Goal: Information Seeking & Learning: Stay updated

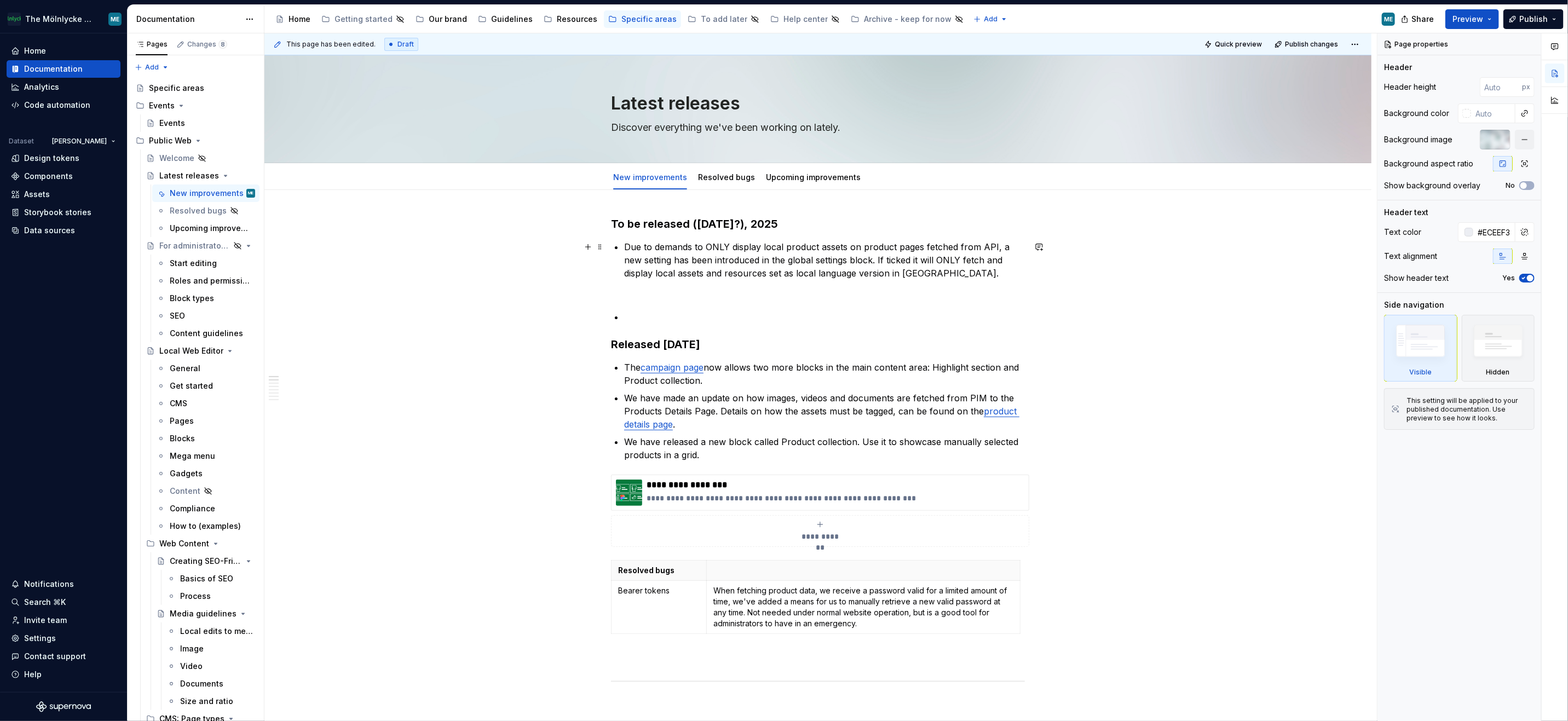
type textarea "*"
click at [709, 220] on h3 "To be released ([DATE]?), 2025" at bounding box center [818, 223] width 414 height 15
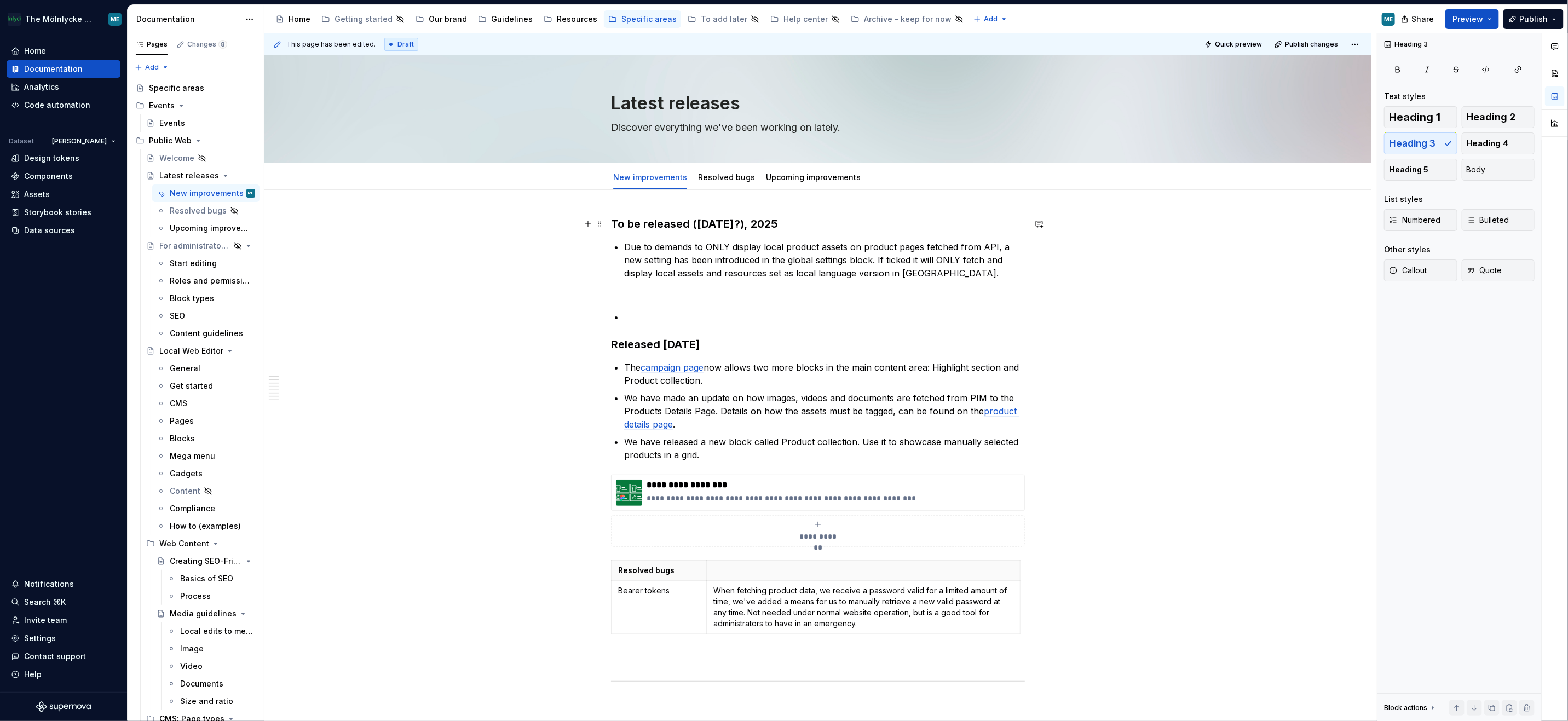
click at [727, 220] on h3 "To be released ([DATE]?), 2025" at bounding box center [818, 223] width 414 height 15
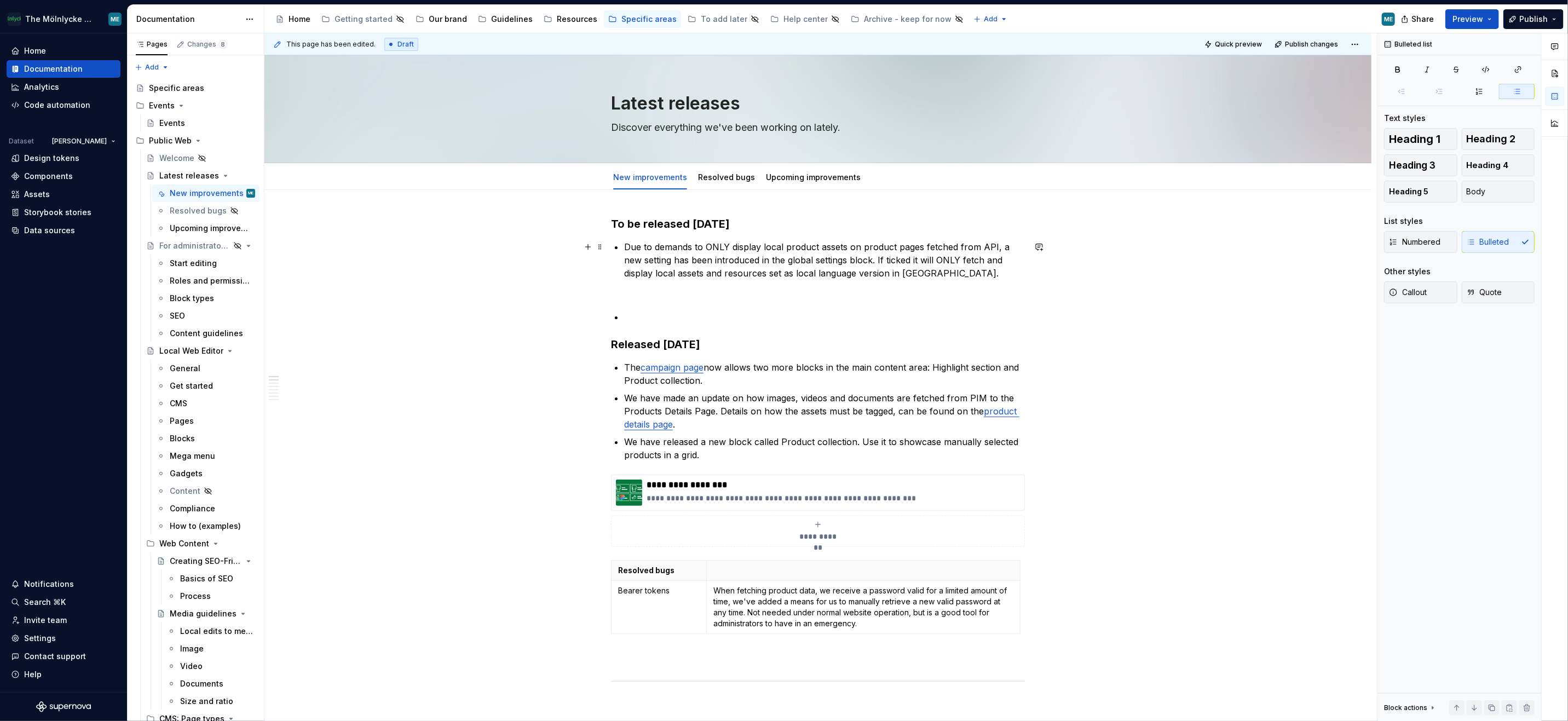
click at [966, 271] on p "Due to demands to ONLY display local product assets on product pages fetched fr…" at bounding box center [824, 273] width 401 height 66
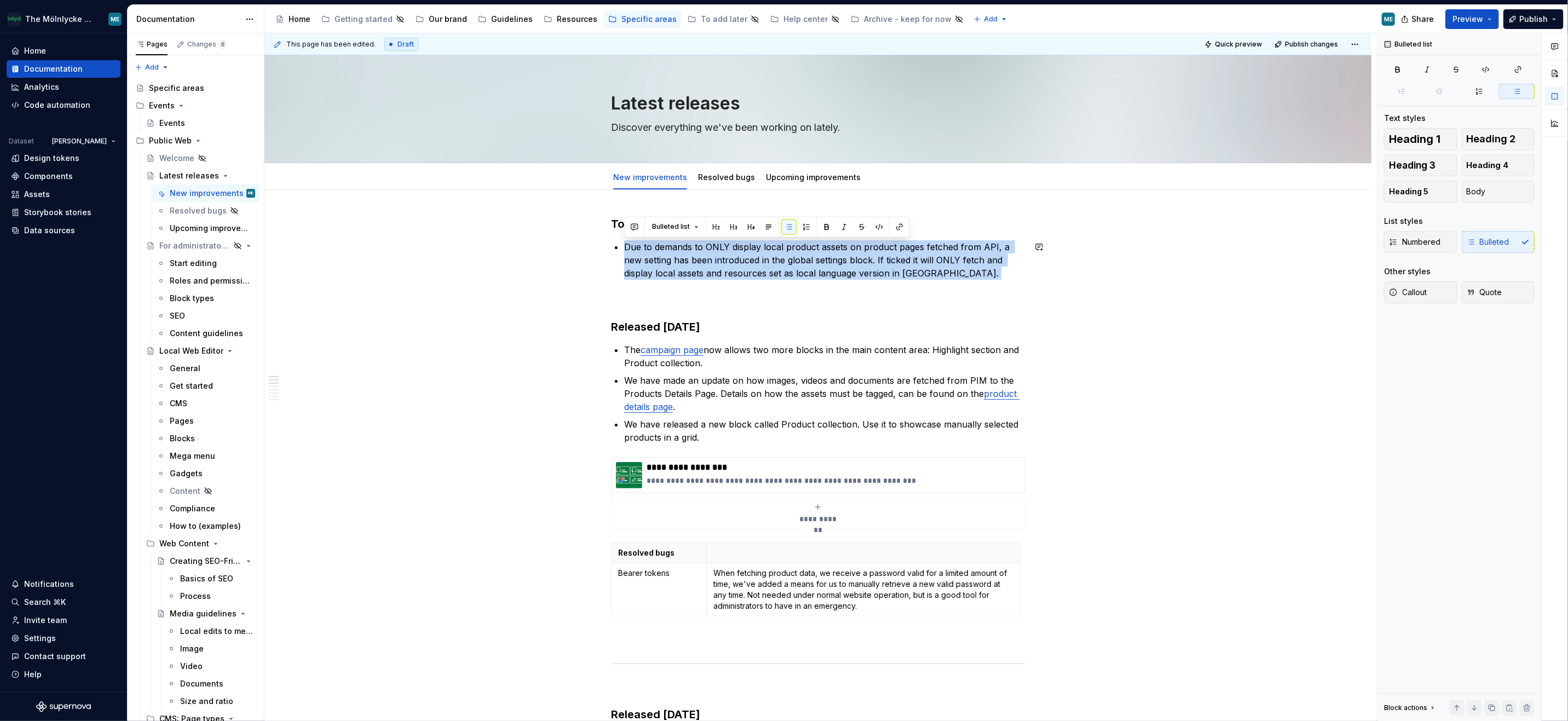
copy p "Due to demands to ONLY display local product assets on product pages fetched fr…"
drag, startPoint x: 545, startPoint y: 280, endPoint x: 1119, endPoint y: 311, distance: 574.8
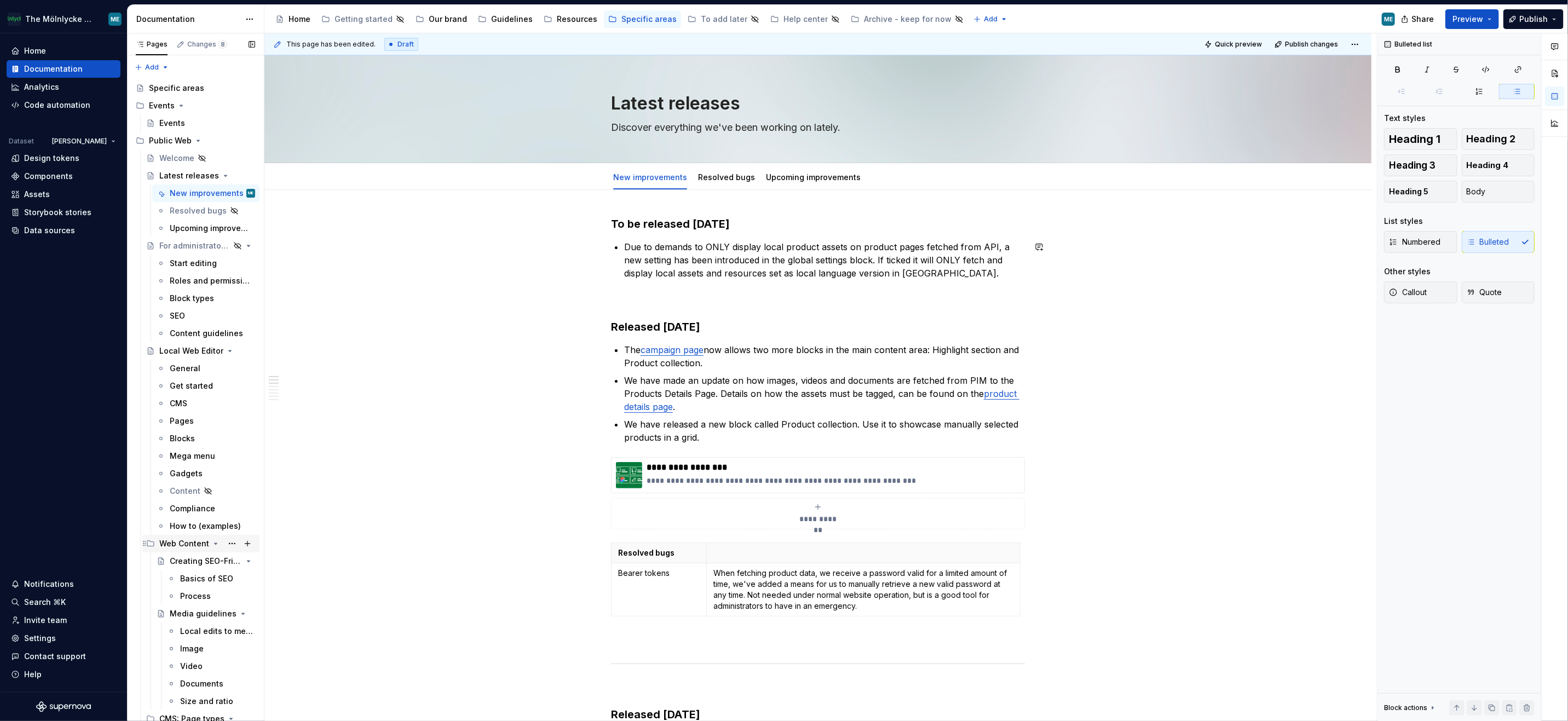
drag, startPoint x: 1119, startPoint y: 311, endPoint x: 222, endPoint y: 546, distance: 927.3
click at [1119, 311] on div "This page has been edited. Draft Quick preview Publish changes Latest releases …" at bounding box center [821, 377] width 1113 height 688
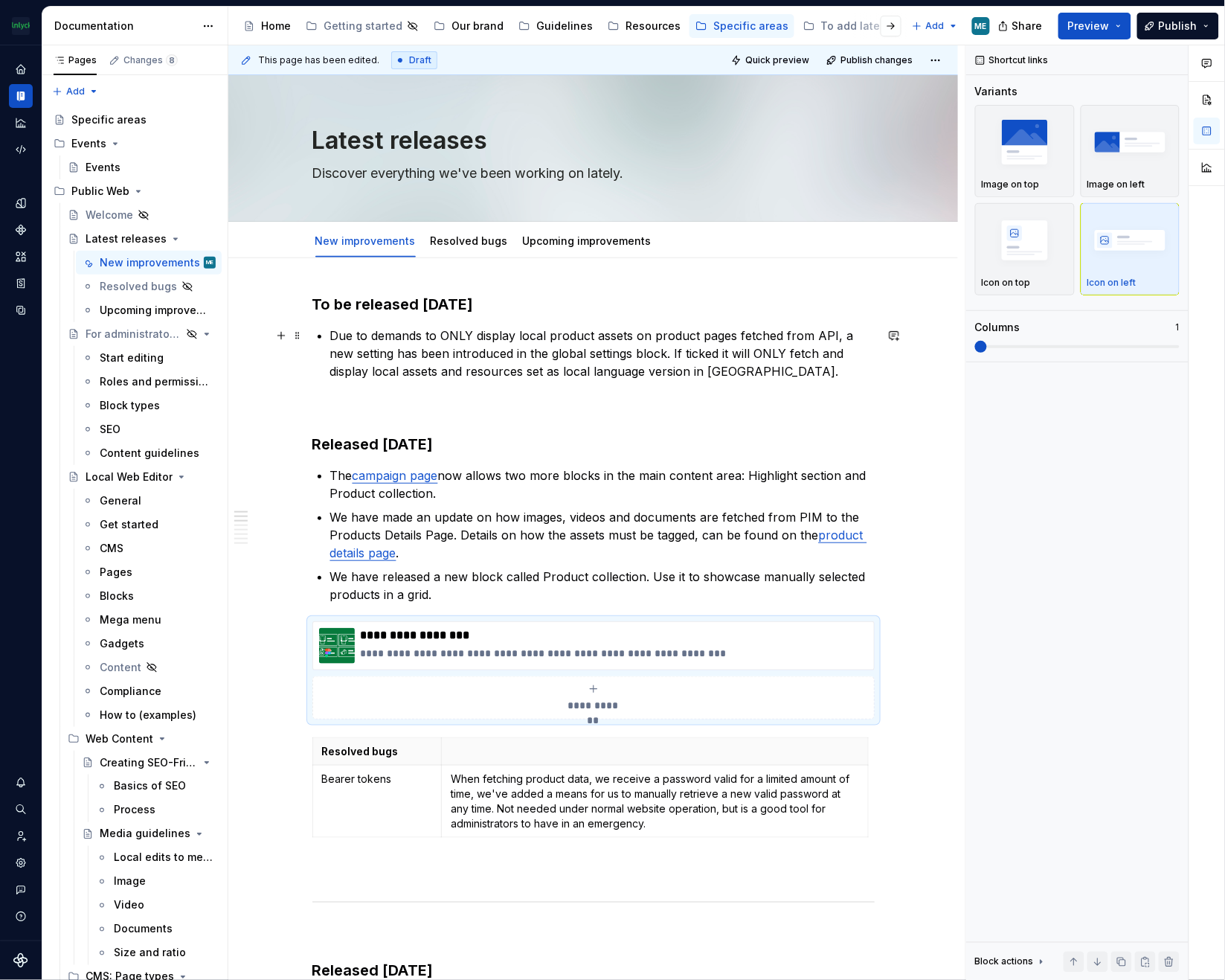
click at [350, 391] on p "Due to demands to ONLY display local product assets on product pages fetched fr…" at bounding box center [602, 371] width 544 height 89
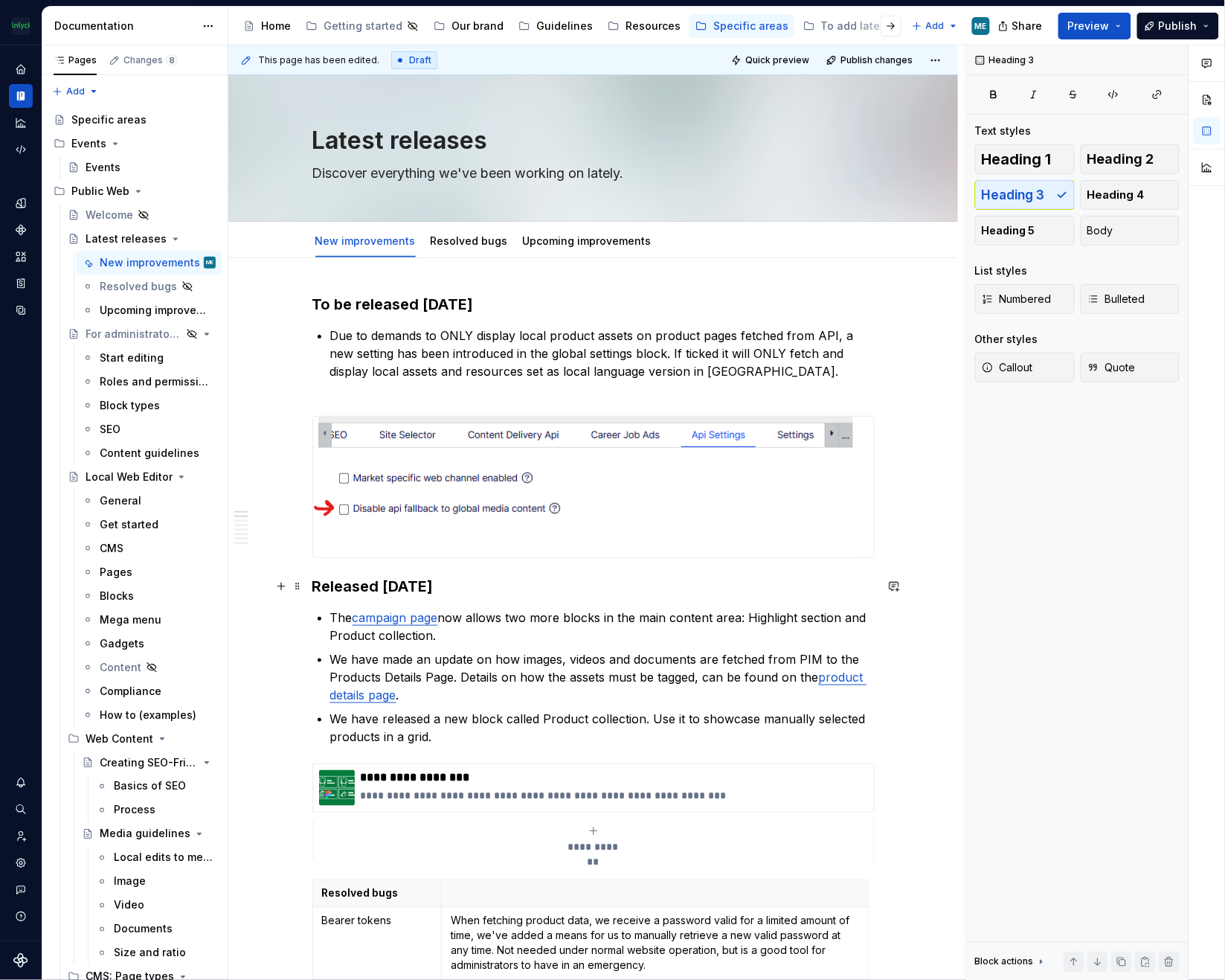
click at [562, 347] on p "Due to demands to ONLY display local product assets on product pages fetched fr…" at bounding box center [602, 362] width 544 height 71
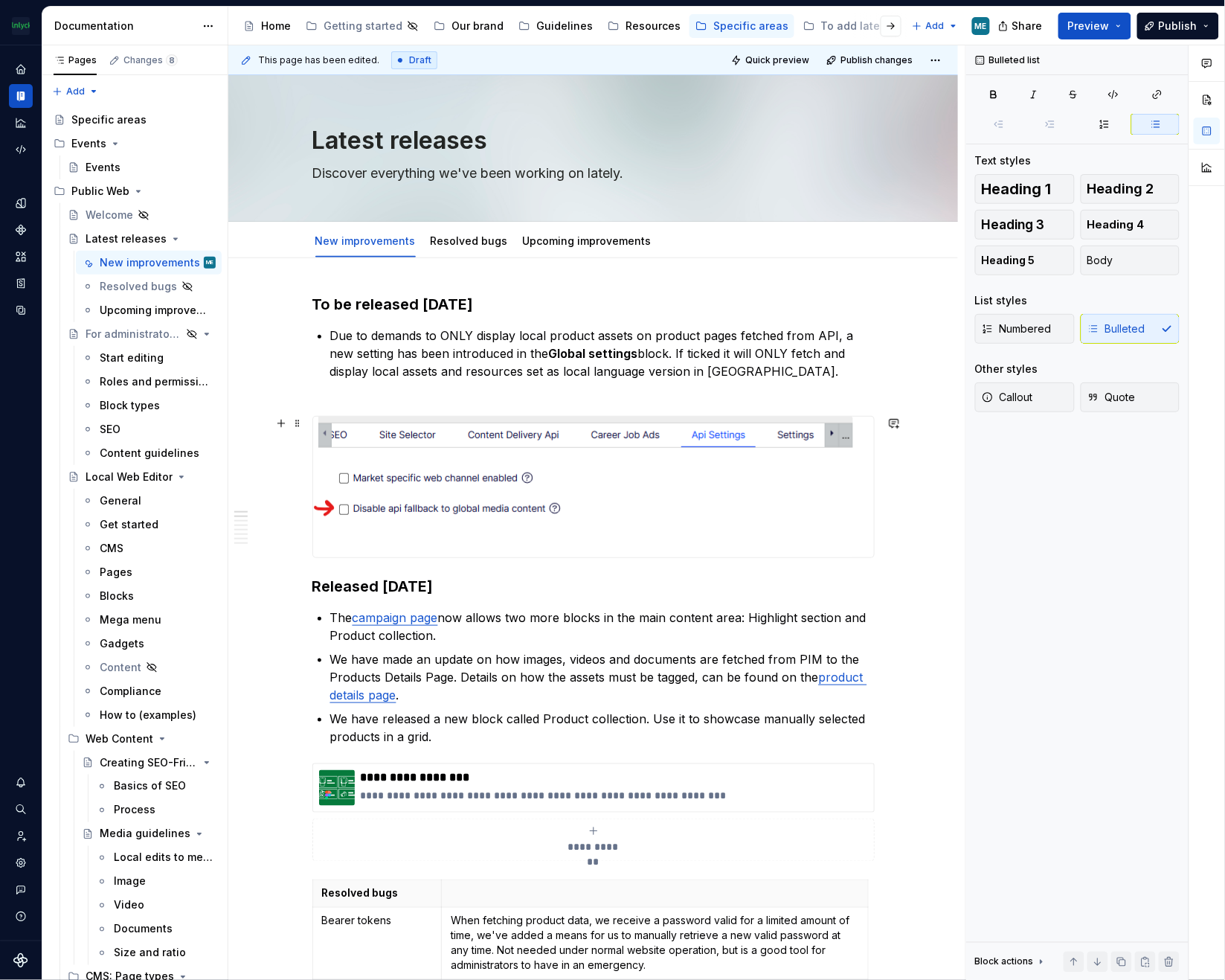
click at [548, 479] on img at bounding box center [583, 487] width 540 height 141
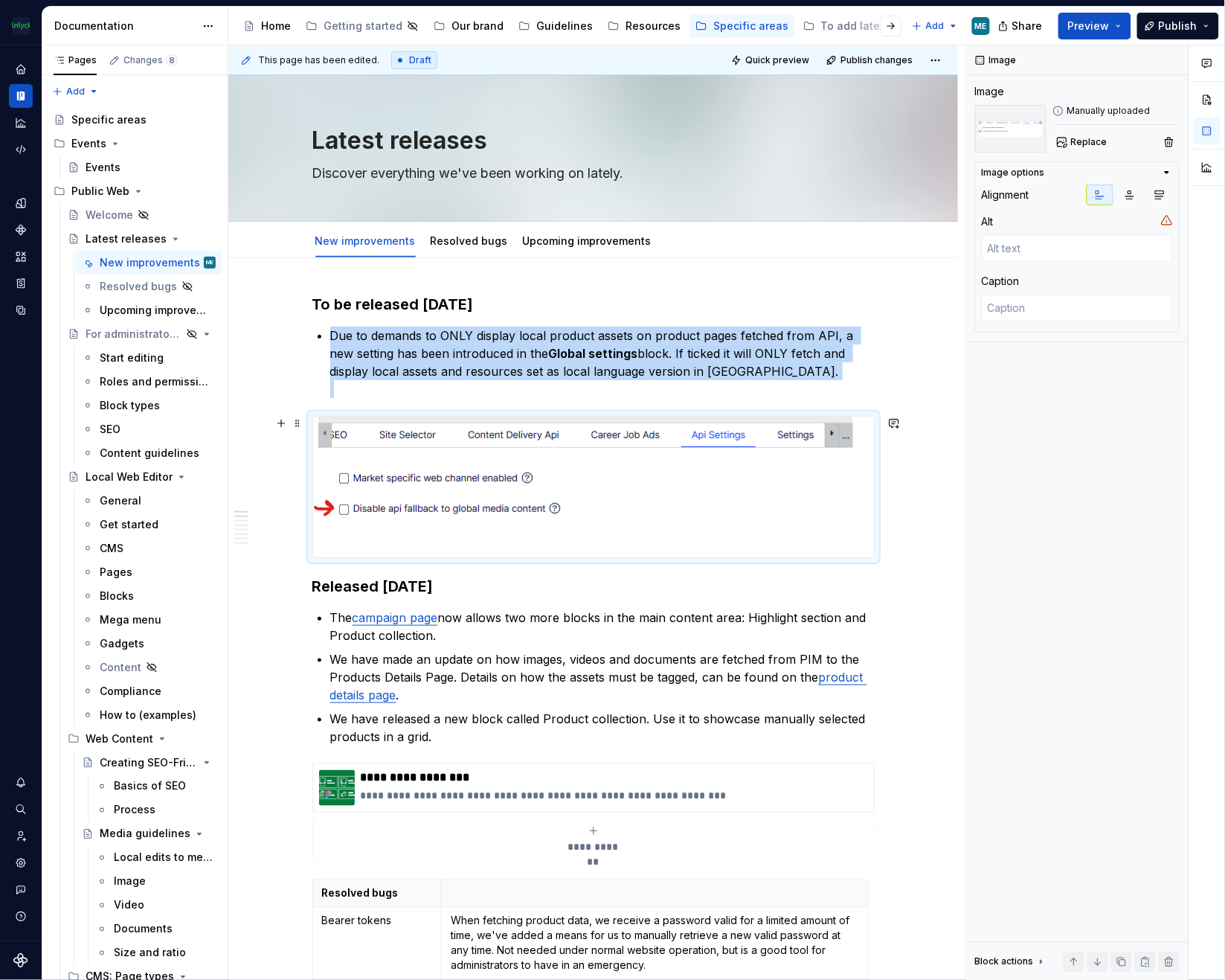
copy li "Due to demands to ONLY display local product assets on product pages fetched fr…"
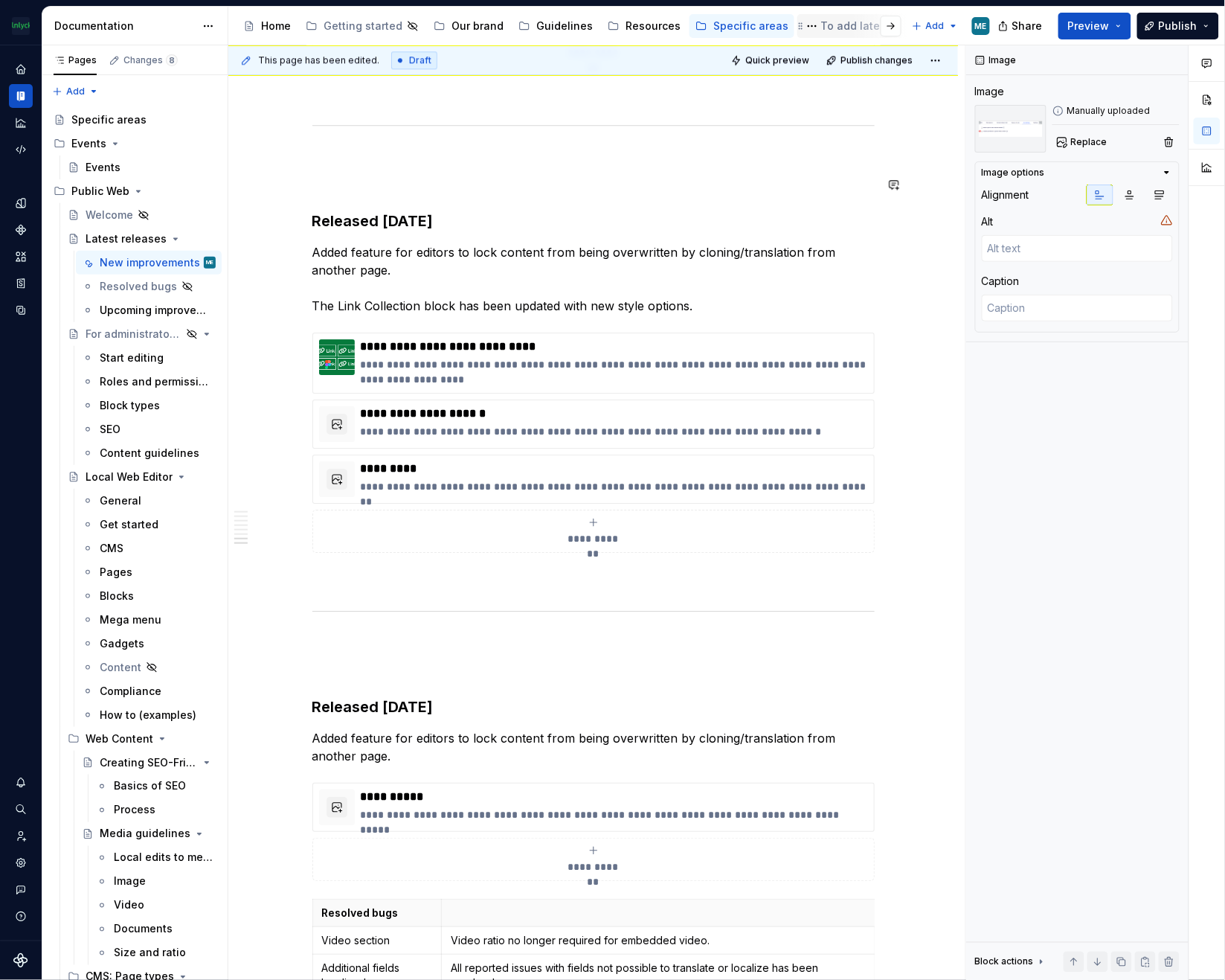
scroll to position [6537, 0]
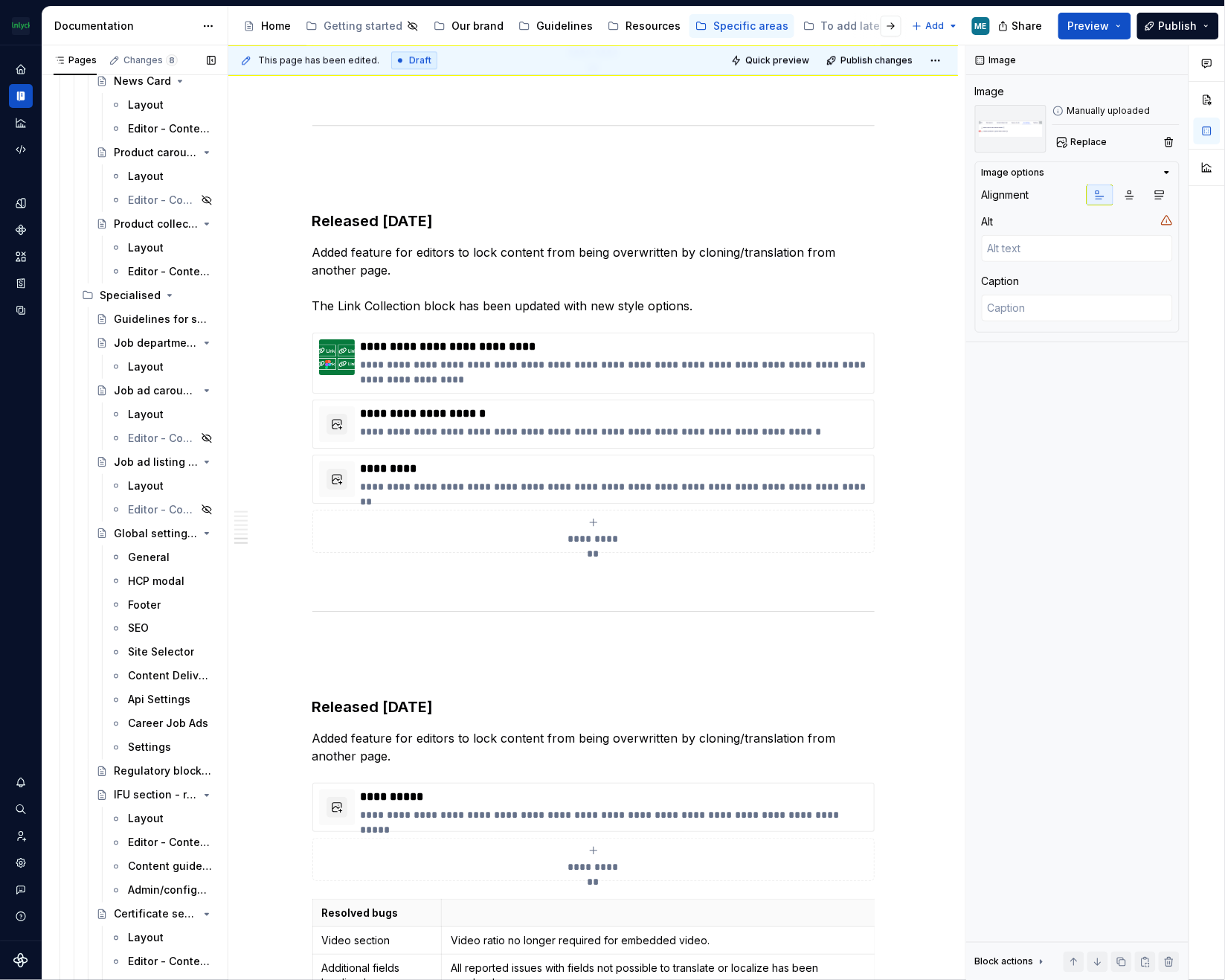
click at [0, 0] on button "Page tree" at bounding box center [0, 0] width 0 height 0
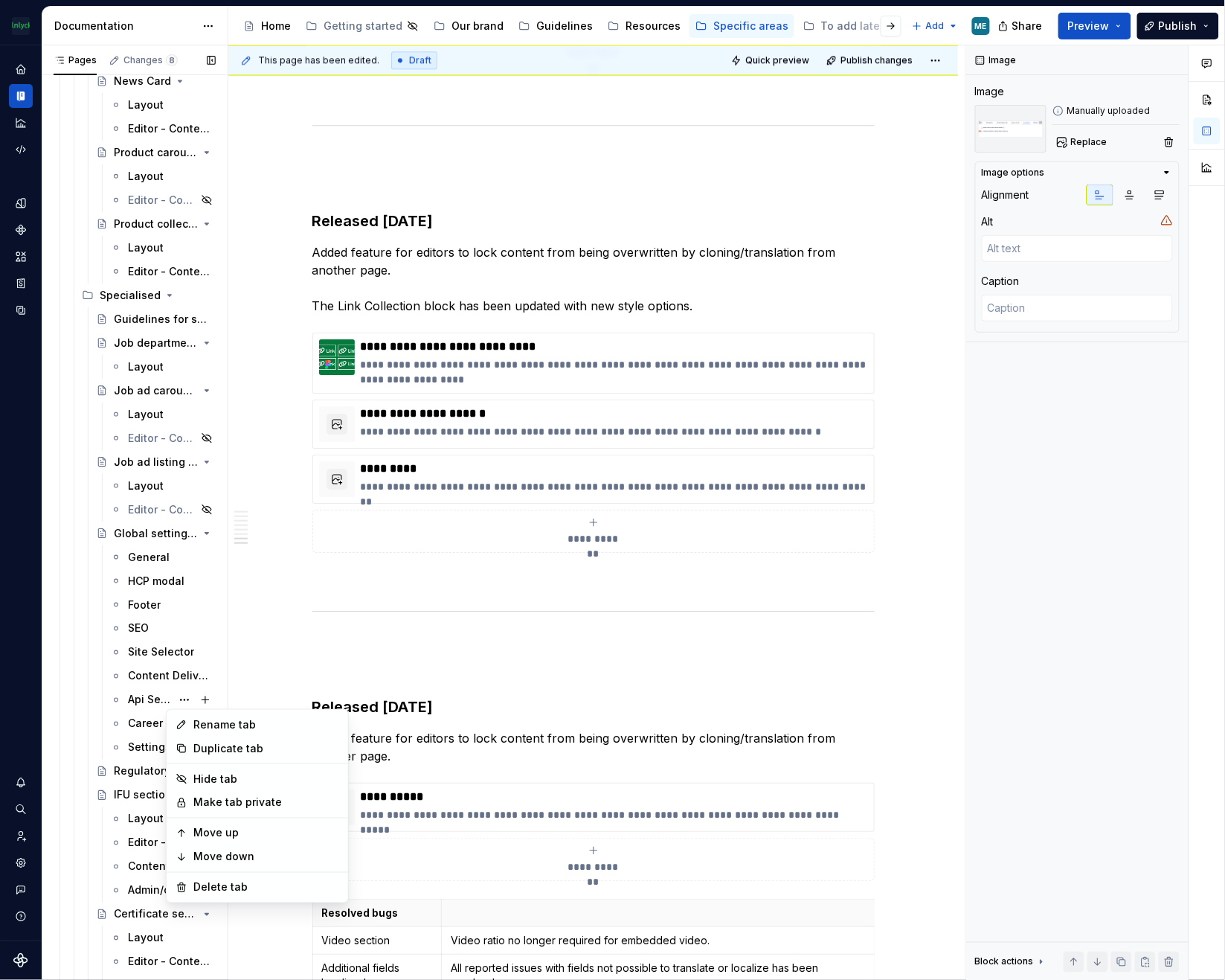
click at [136, 699] on div "Pages Changes 8 Add Accessibility guide for tree Page tree. Navigate the tree w…" at bounding box center [134, 516] width 186 height 941
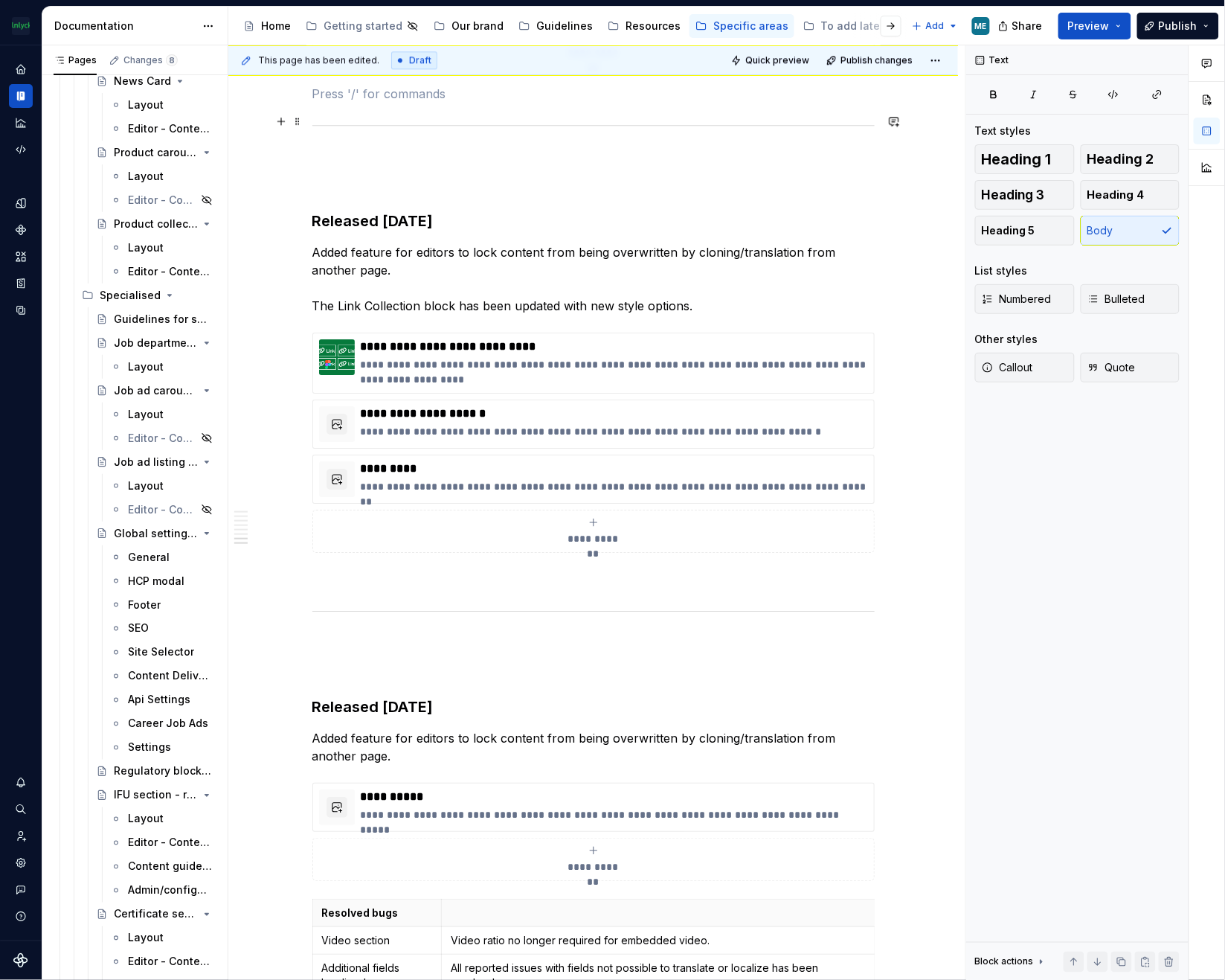
click at [847, 103] on p at bounding box center [594, 94] width 562 height 18
click at [151, 695] on div "Api Settings" at bounding box center [150, 700] width 43 height 15
click at [136, 527] on div "Global settings block" at bounding box center [135, 533] width 42 height 15
click at [125, 533] on div "Global settings block" at bounding box center [156, 533] width 84 height 15
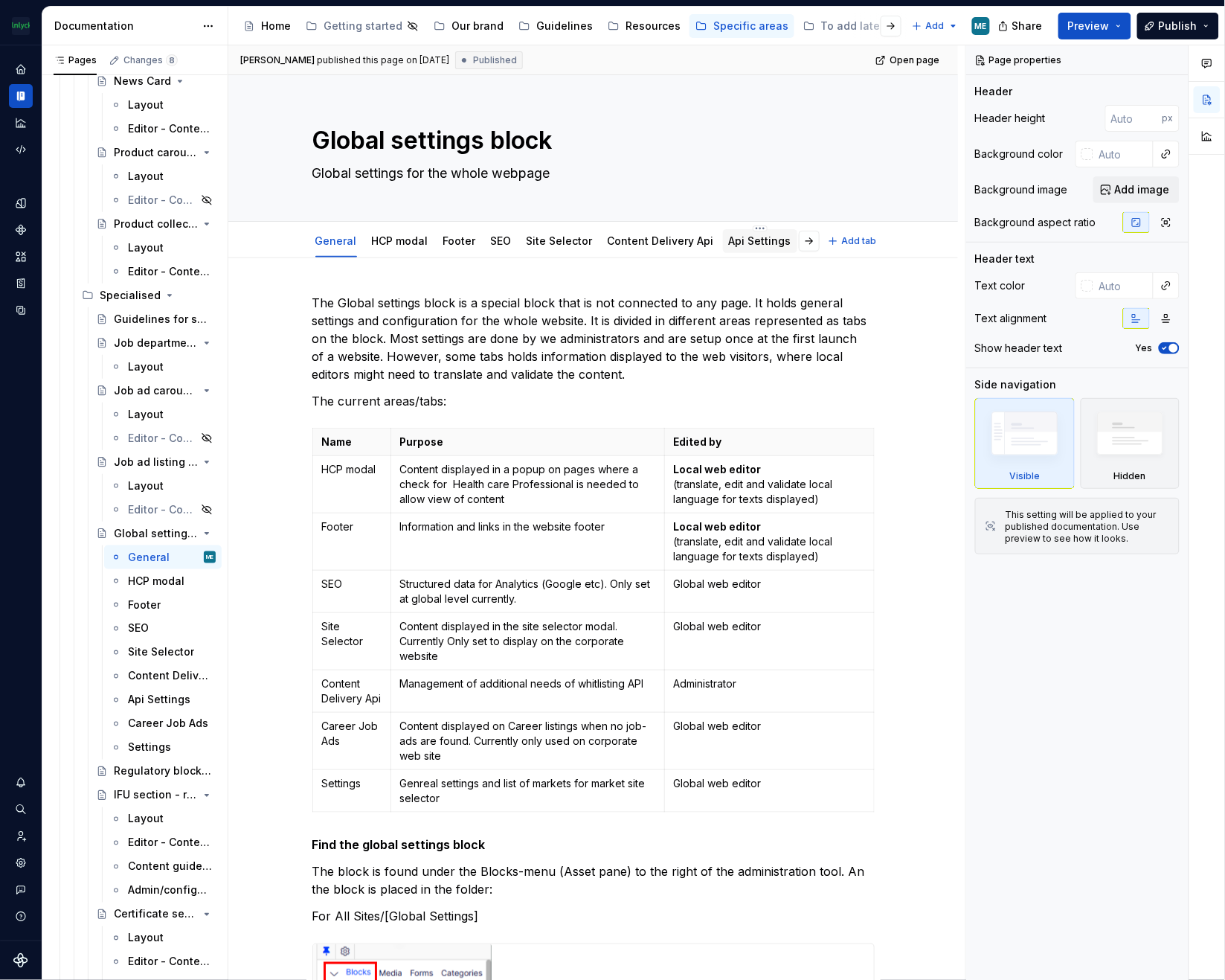
click at [751, 241] on link "Api Settings" at bounding box center [760, 240] width 63 height 12
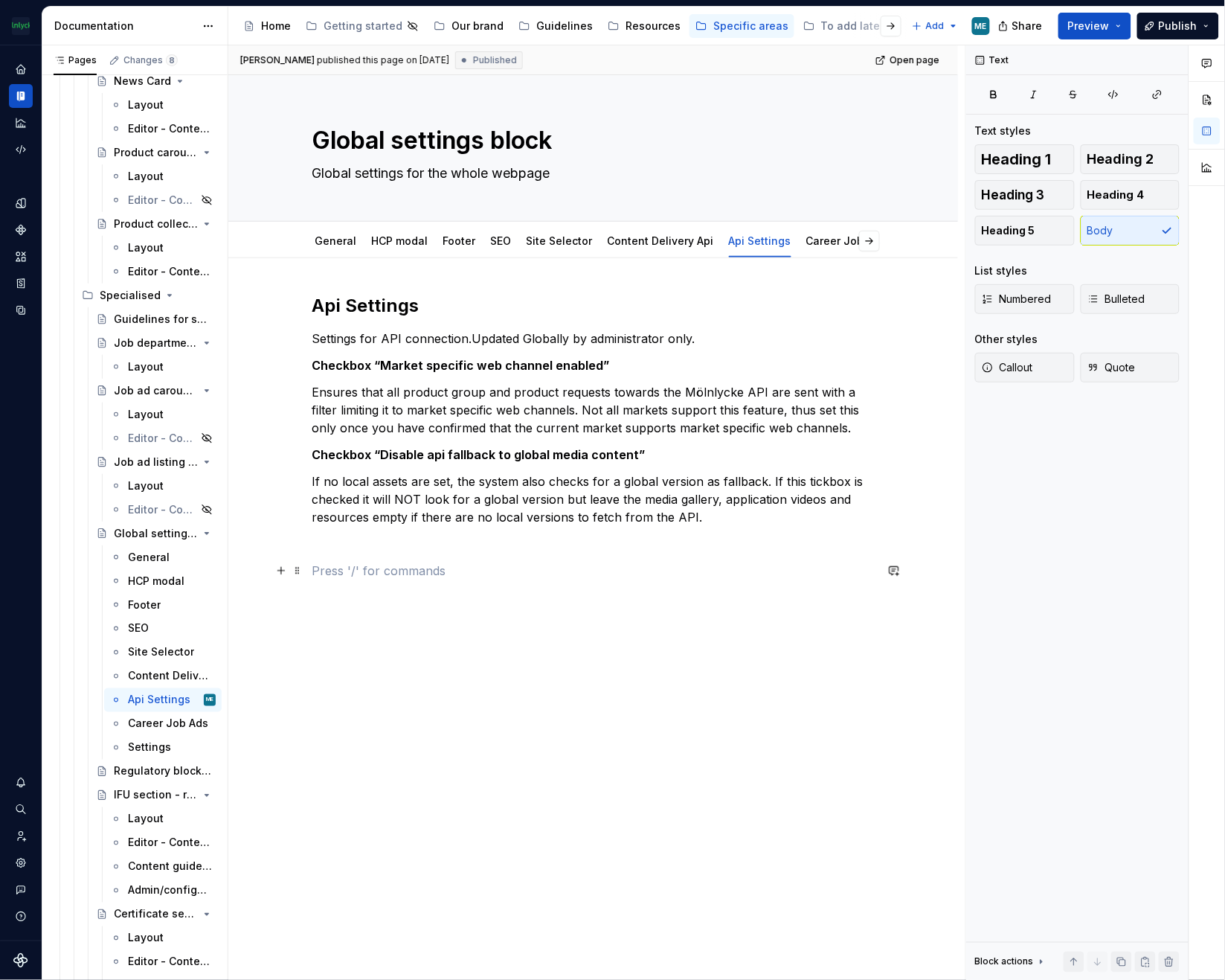
click at [638, 577] on p at bounding box center [594, 571] width 562 height 18
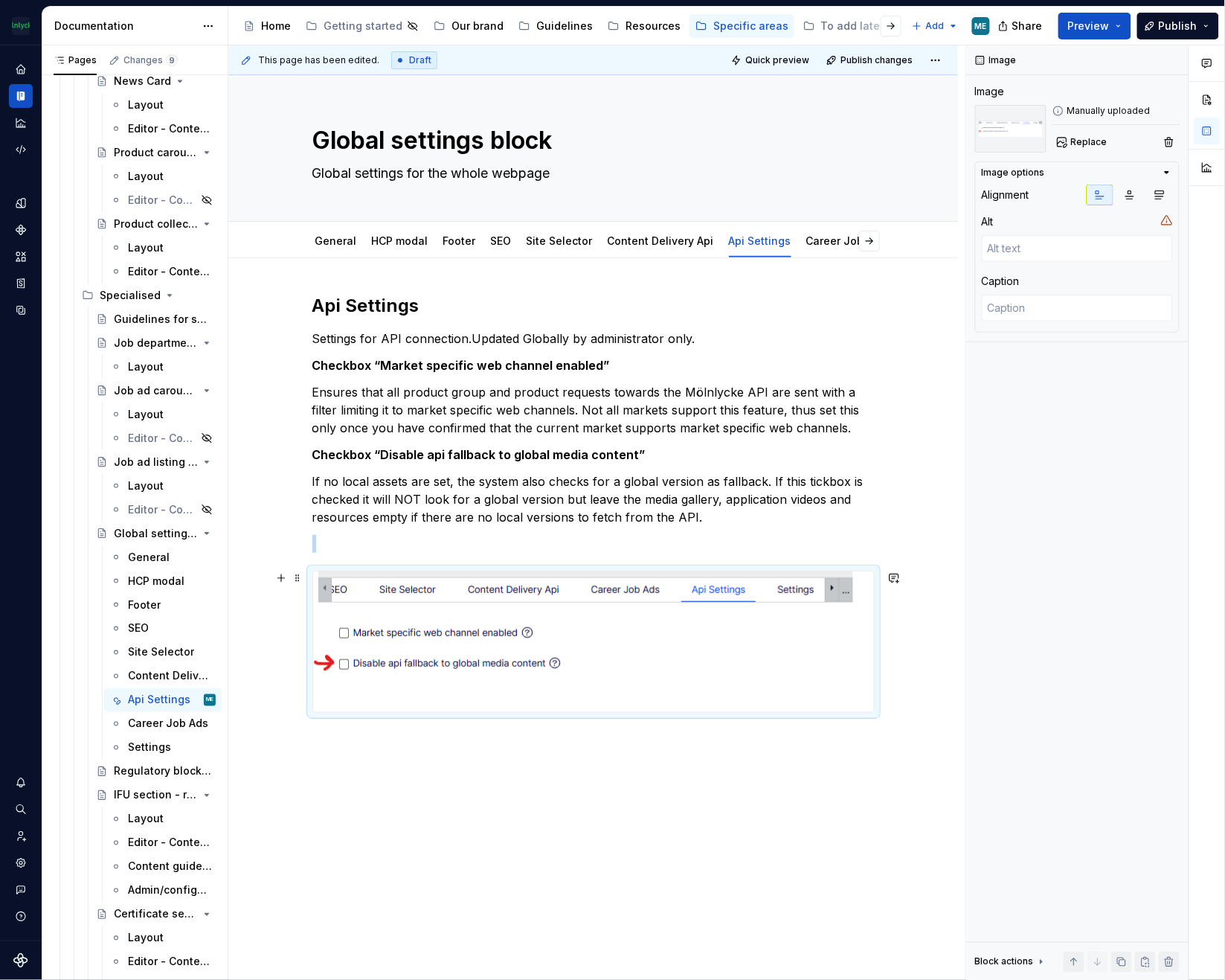
click at [486, 631] on img at bounding box center [583, 642] width 540 height 141
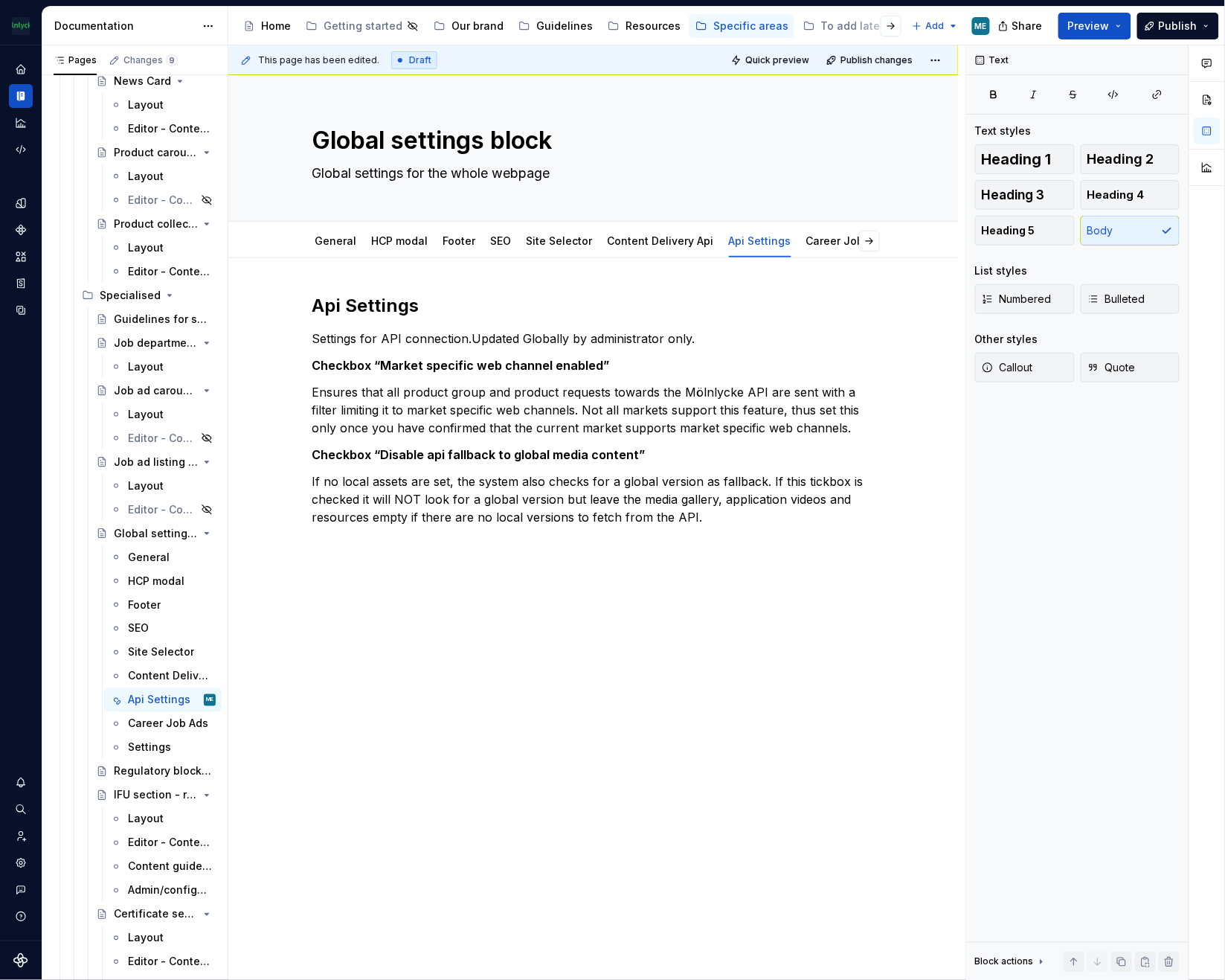
click at [427, 563] on div "Api Settings Settings for API connection.Updated Globally by administrator only…" at bounding box center [594, 432] width 562 height 277
click at [323, 554] on div "Api Settings Settings for API connection.Updated Globally by administrator only…" at bounding box center [594, 432] width 562 height 277
click at [315, 547] on p at bounding box center [594, 544] width 562 height 18
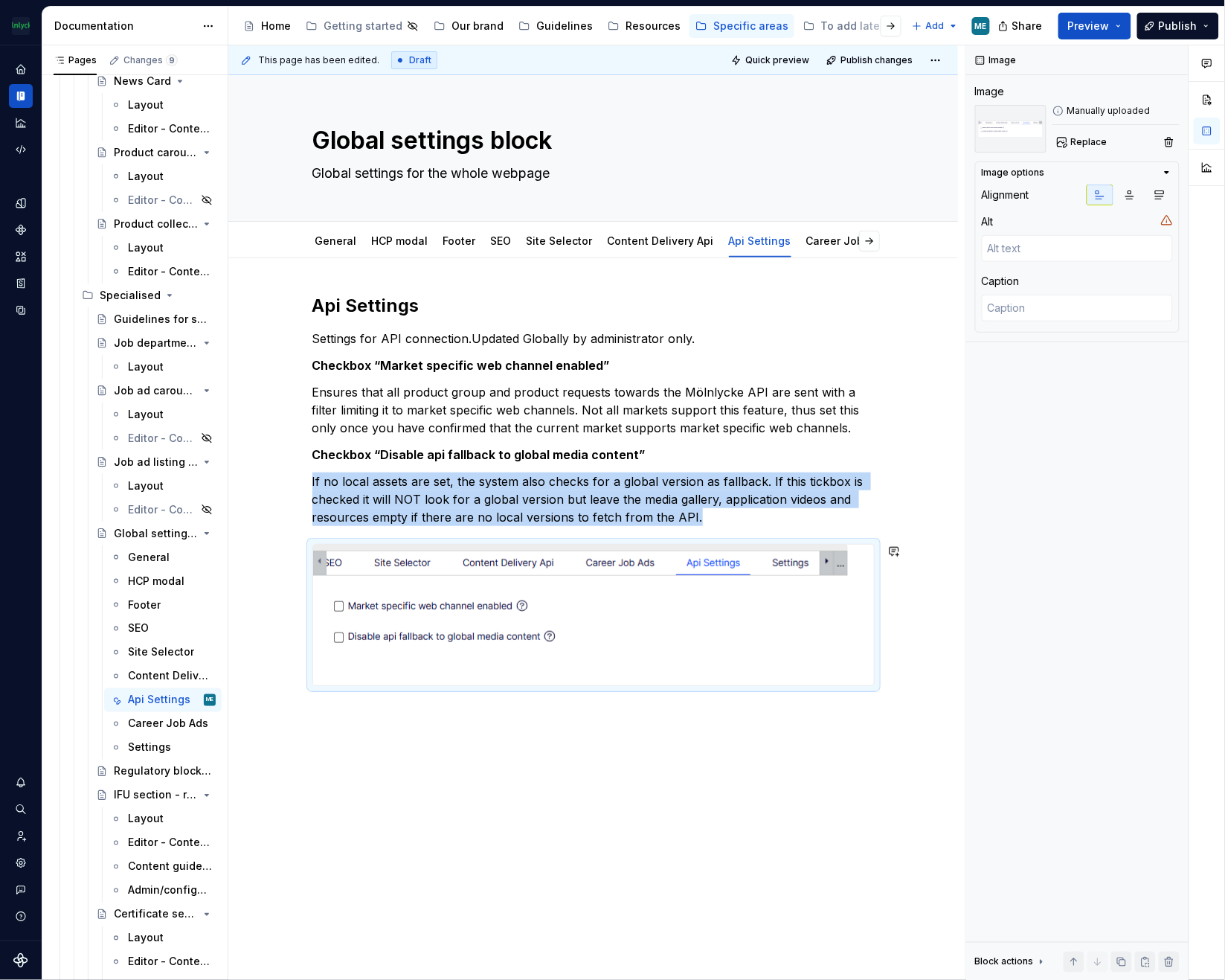
click at [512, 854] on div "Api Settings Settings for API connection.Updated Globally by administrator only…" at bounding box center [593, 628] width 730 height 739
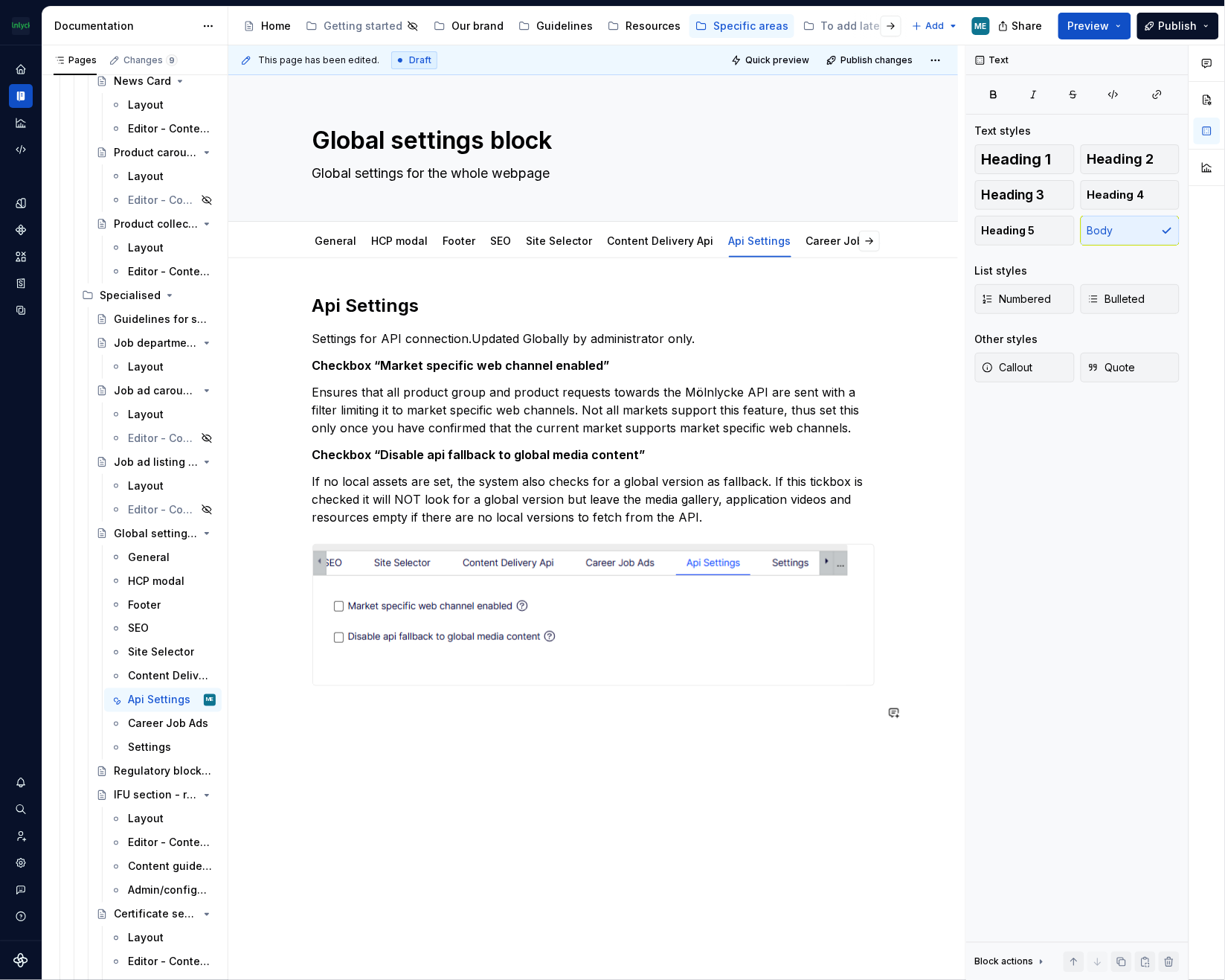
click at [558, 815] on div "Api Settings Settings for API connection.Updated Globally by administrator only…" at bounding box center [593, 645] width 730 height 775
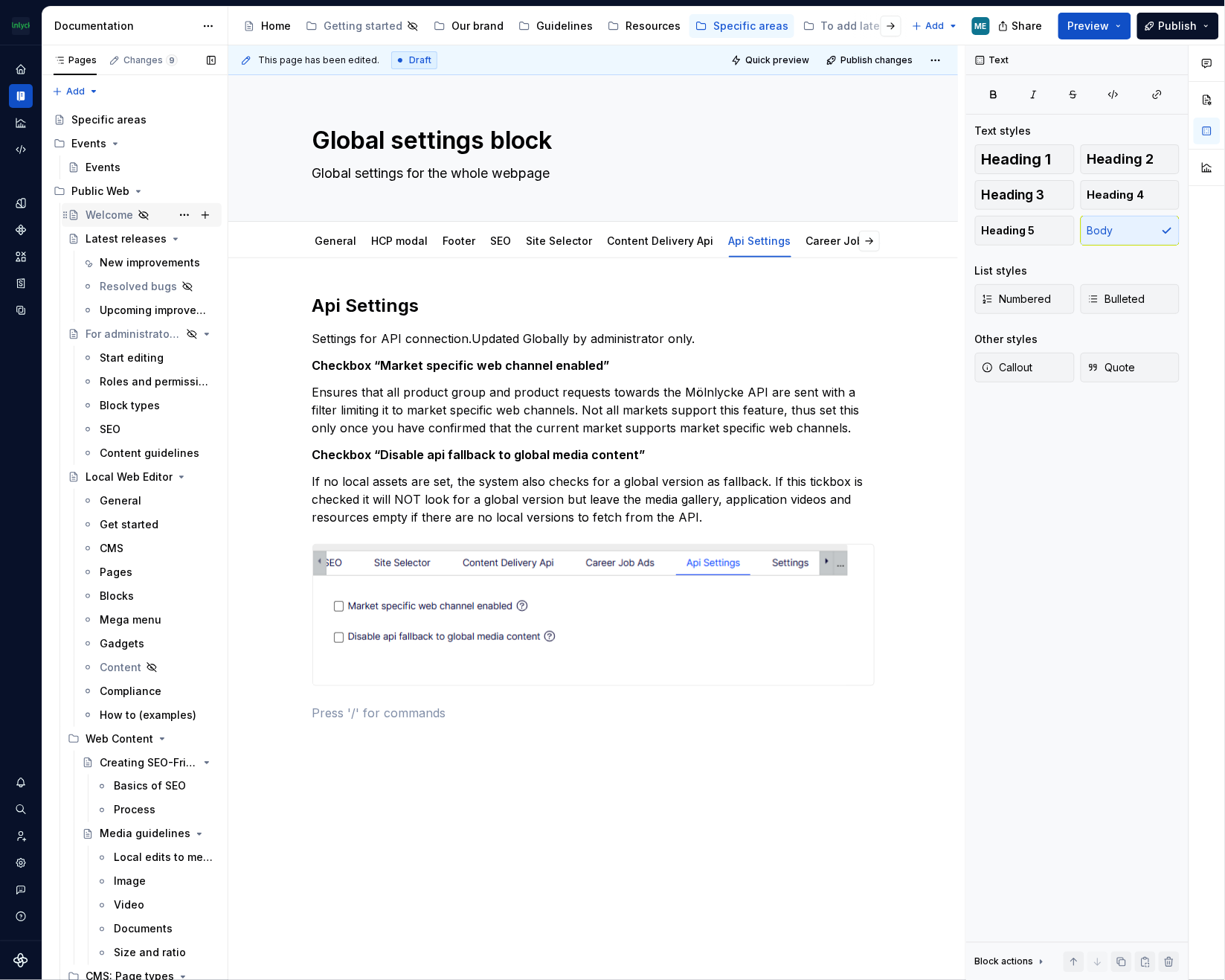
drag, startPoint x: 92, startPoint y: 233, endPoint x: 169, endPoint y: 221, distance: 77.9
click at [92, 233] on div "Latest releases" at bounding box center [126, 239] width 81 height 15
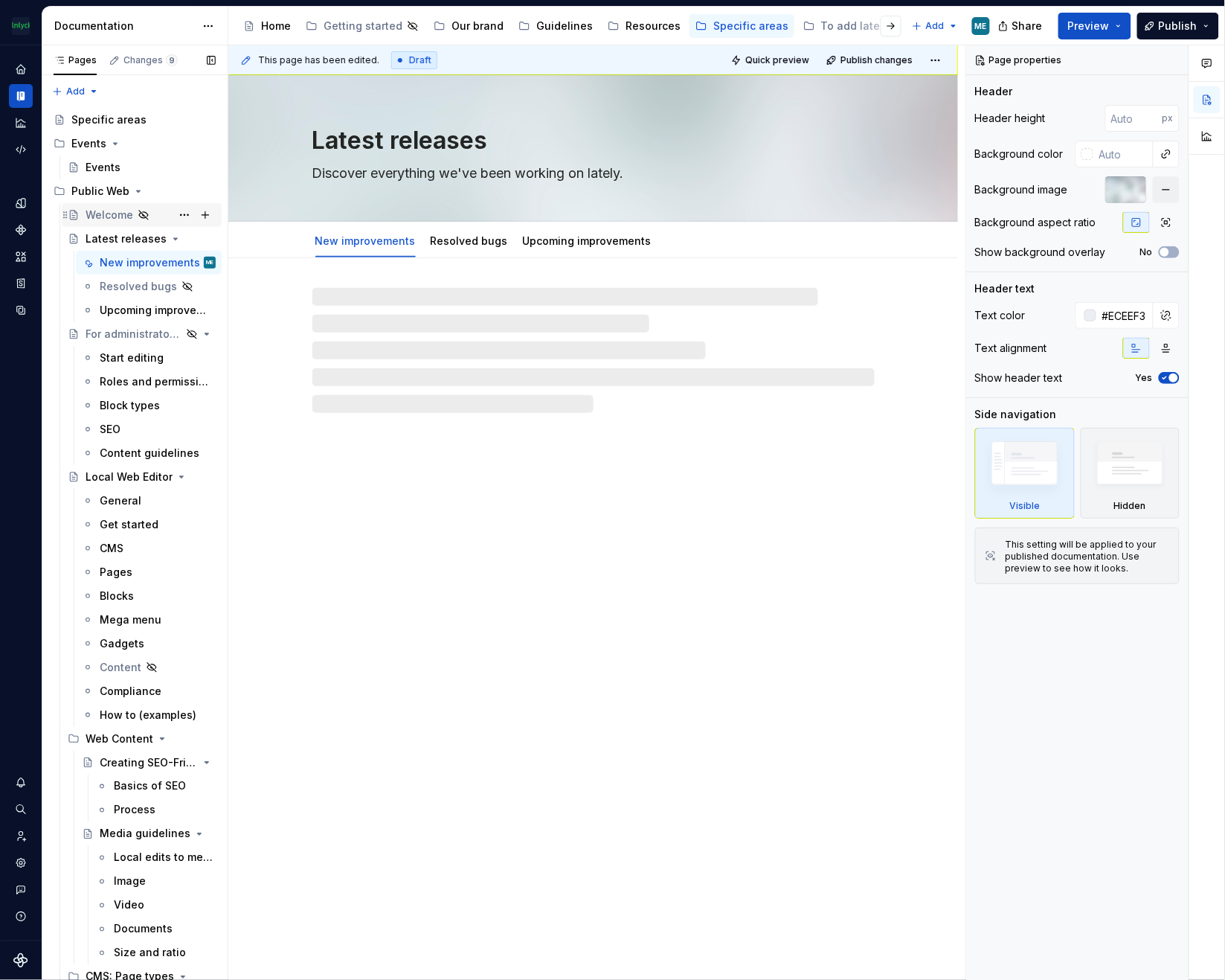
type textarea "*"
